Goal: Book appointment/travel/reservation

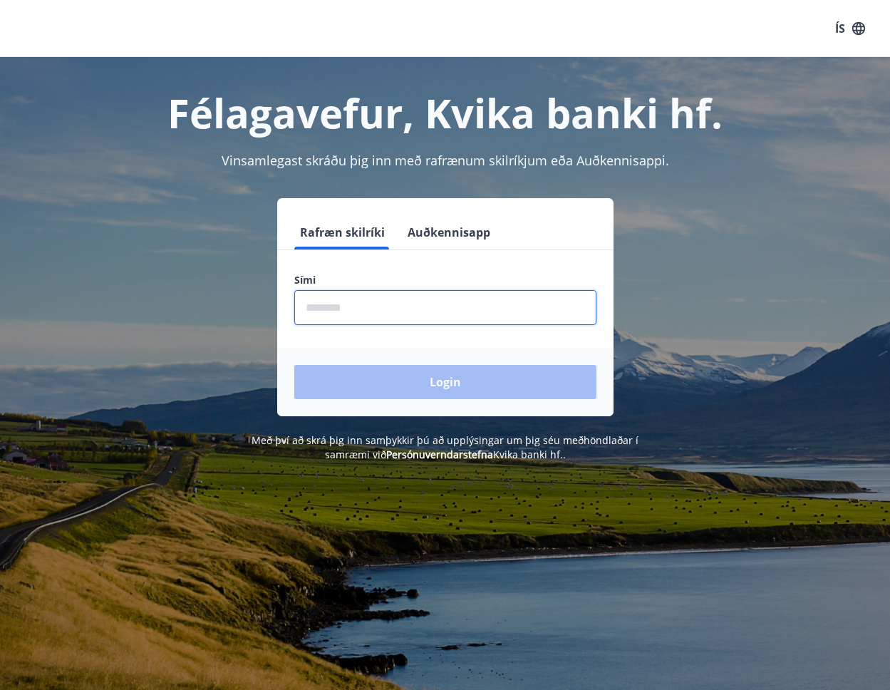
click at [419, 300] on input "phone" at bounding box center [445, 307] width 302 height 35
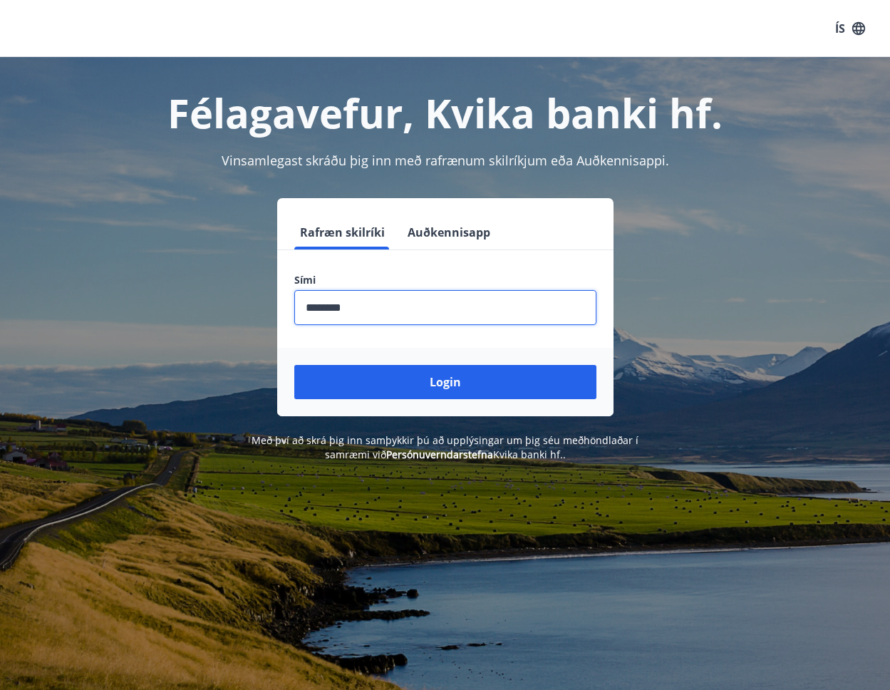
type input "********"
click at [294, 365] on button "Login" at bounding box center [445, 382] width 302 height 34
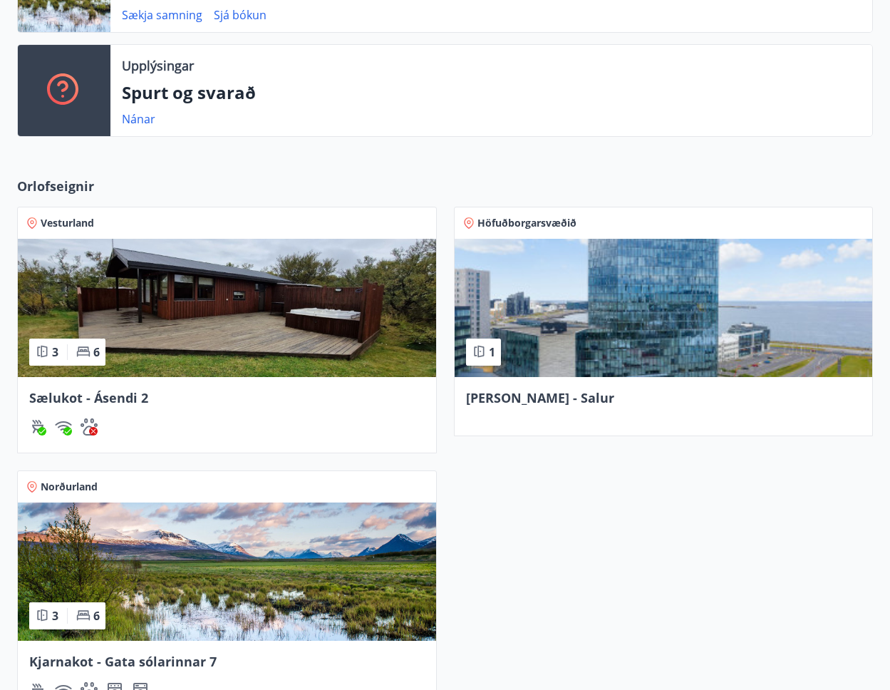
scroll to position [380, 0]
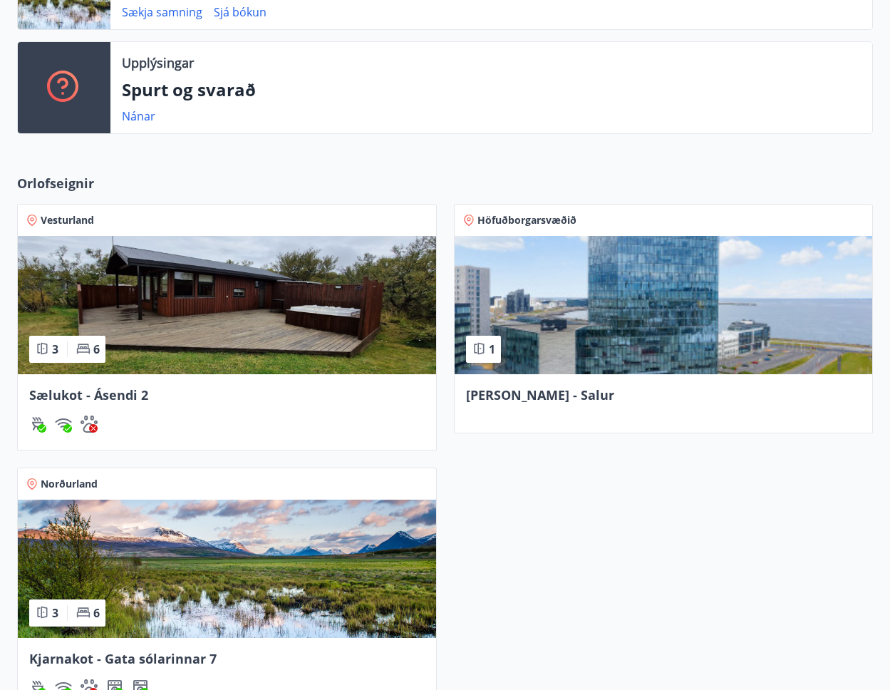
click at [280, 370] on img at bounding box center [227, 305] width 418 height 138
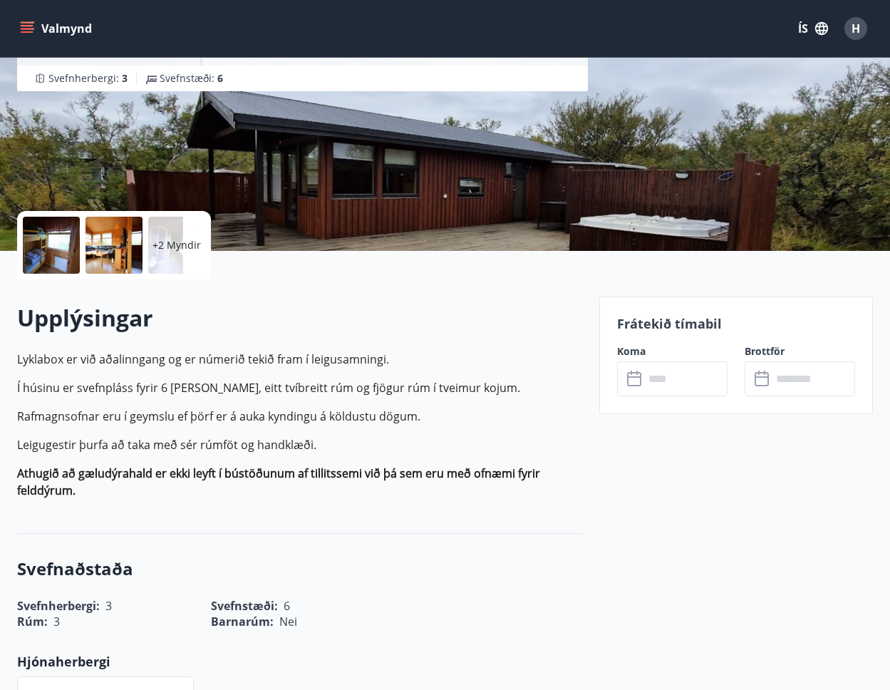
scroll to position [330, 0]
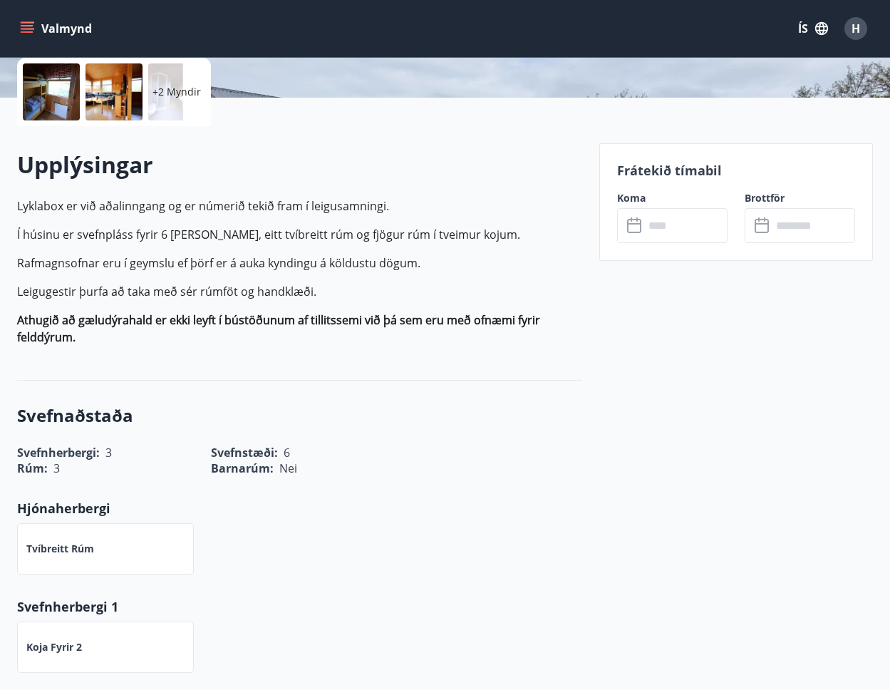
click at [648, 232] on input "text" at bounding box center [685, 225] width 83 height 35
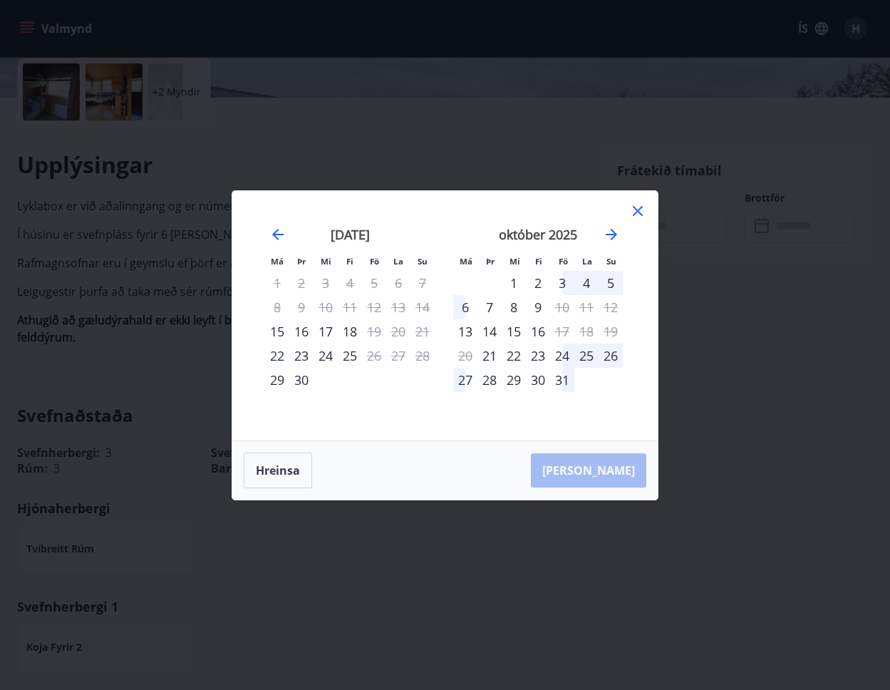
click at [303, 360] on div "23" at bounding box center [301, 355] width 24 height 24
click at [343, 352] on div "25" at bounding box center [350, 355] width 24 height 24
